Goal: Task Accomplishment & Management: Use online tool/utility

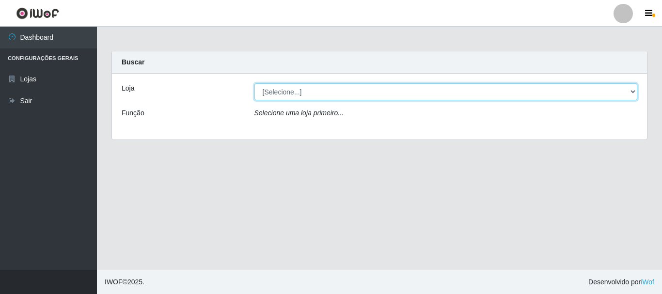
click at [310, 89] on select "[Selecione...] [GEOGRAPHIC_DATA] [GEOGRAPHIC_DATA]" at bounding box center [446, 91] width 383 height 17
select select "64"
click at [255, 83] on select "[Selecione...] [GEOGRAPHIC_DATA] [GEOGRAPHIC_DATA]" at bounding box center [446, 91] width 383 height 17
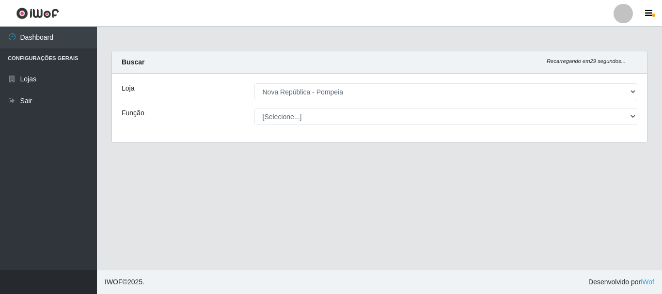
select select "22"
click at [255, 108] on select "[Selecione...] Balconista Operador de Caixa Recepcionista Repositor" at bounding box center [446, 116] width 383 height 17
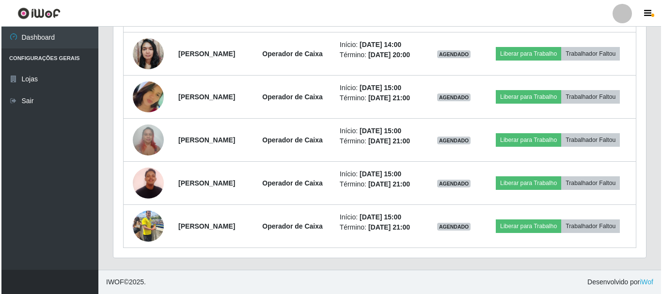
scroll to position [732, 0]
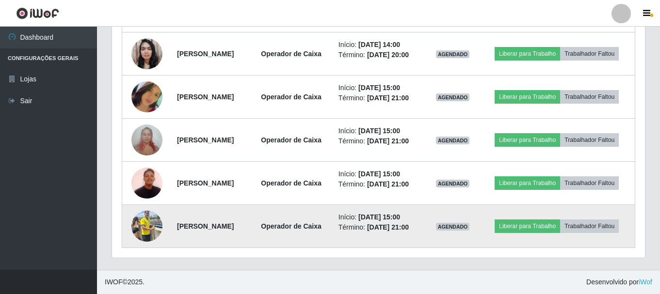
click at [137, 228] on img at bounding box center [146, 226] width 31 height 41
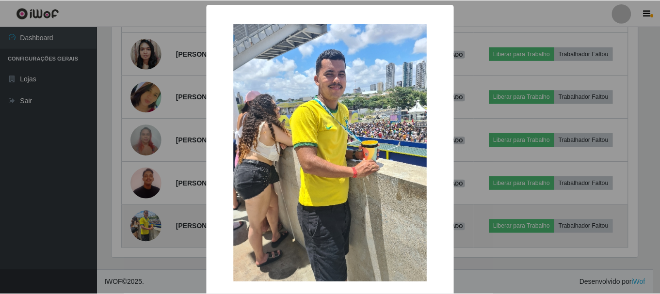
scroll to position [201, 528]
click at [137, 228] on div "× OK Cancel" at bounding box center [331, 147] width 662 height 294
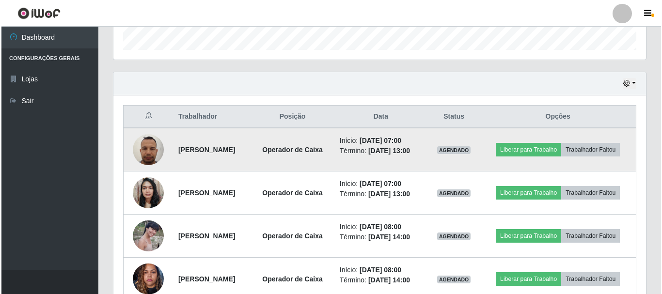
scroll to position [344, 0]
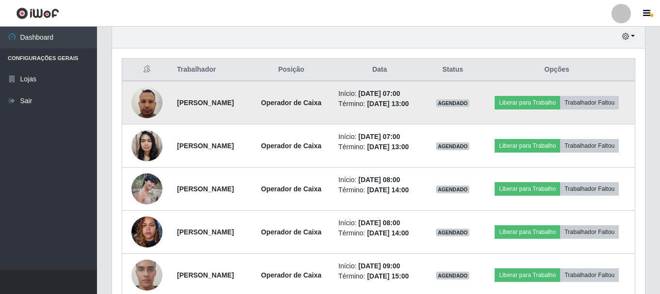
click at [564, 92] on td "Liberar para Trabalho Trabalhador Faltou" at bounding box center [557, 103] width 156 height 44
click at [562, 83] on td "Liberar para Trabalho Trabalhador Faltou" at bounding box center [557, 103] width 156 height 44
click at [560, 98] on button "Liberar para Trabalho" at bounding box center [527, 103] width 65 height 14
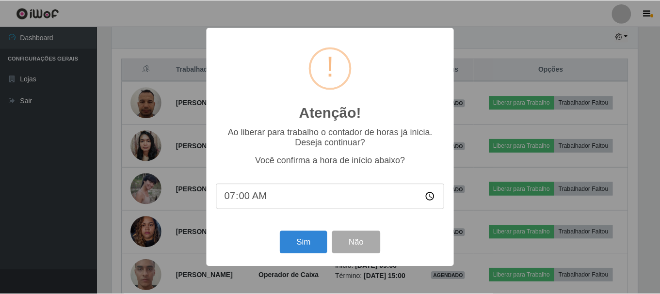
scroll to position [201, 528]
click at [308, 240] on button "Sim" at bounding box center [304, 242] width 47 height 23
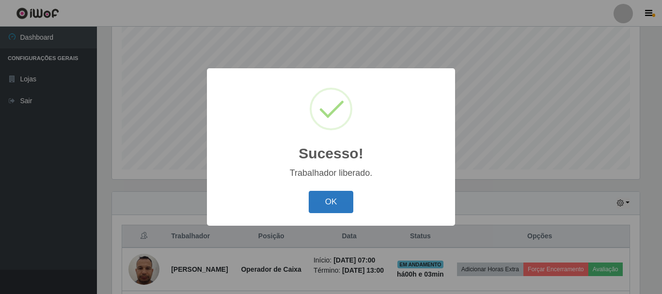
click at [337, 194] on button "OK" at bounding box center [331, 202] width 45 height 23
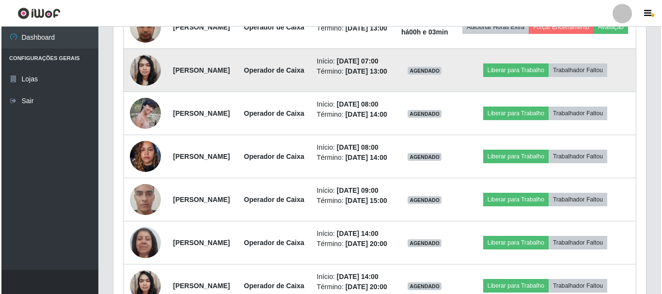
scroll to position [371, 0]
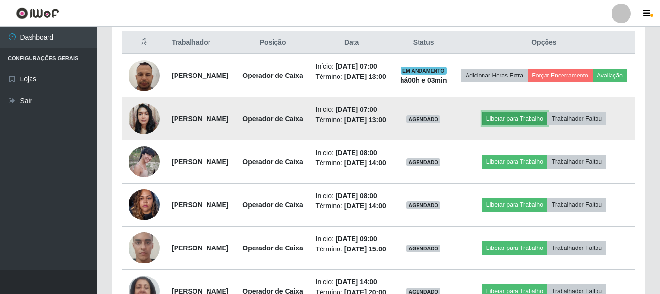
click at [541, 126] on button "Liberar para Trabalho" at bounding box center [514, 119] width 65 height 14
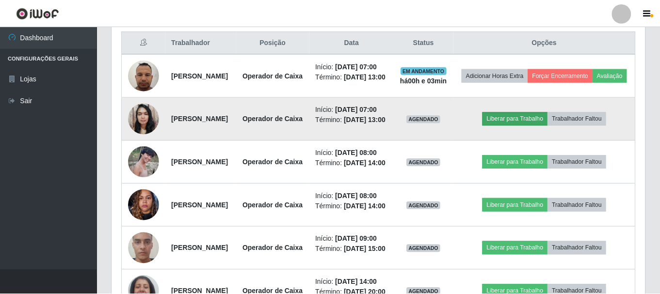
scroll to position [201, 528]
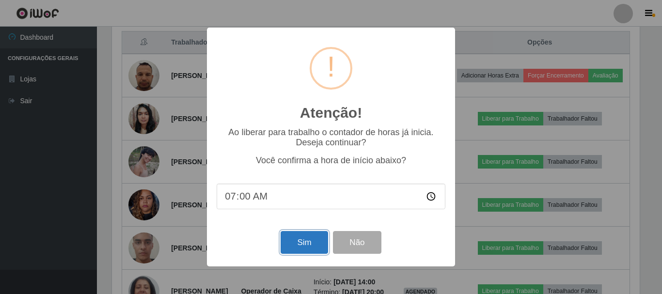
click at [295, 241] on button "Sim" at bounding box center [304, 242] width 47 height 23
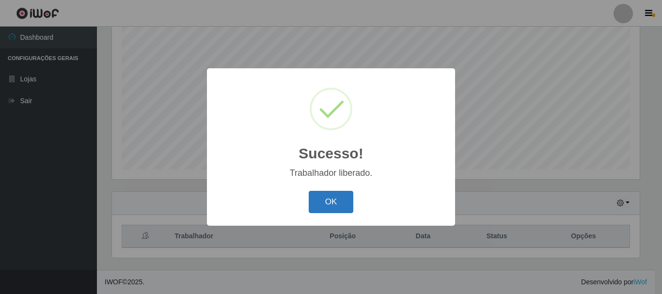
click at [337, 200] on button "OK" at bounding box center [331, 202] width 45 height 23
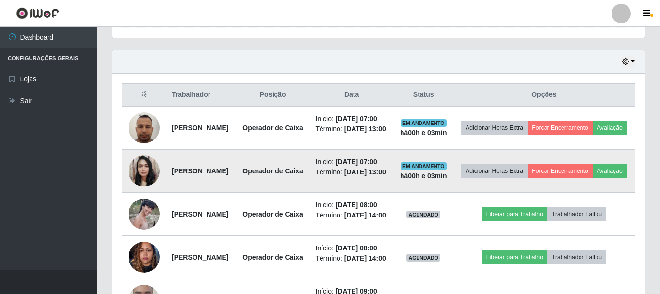
scroll to position [322, 0]
